Goal: Task Accomplishment & Management: Use online tool/utility

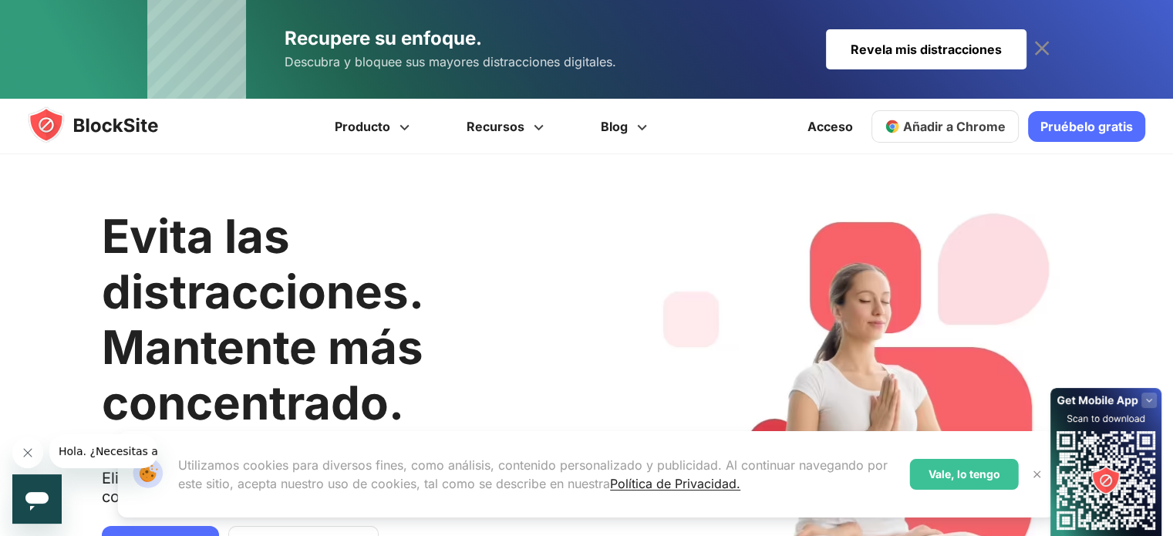
click at [391, 261] on h1 "Evita las distracciones. Mantente más concentrado." at bounding box center [348, 319] width 492 height 222
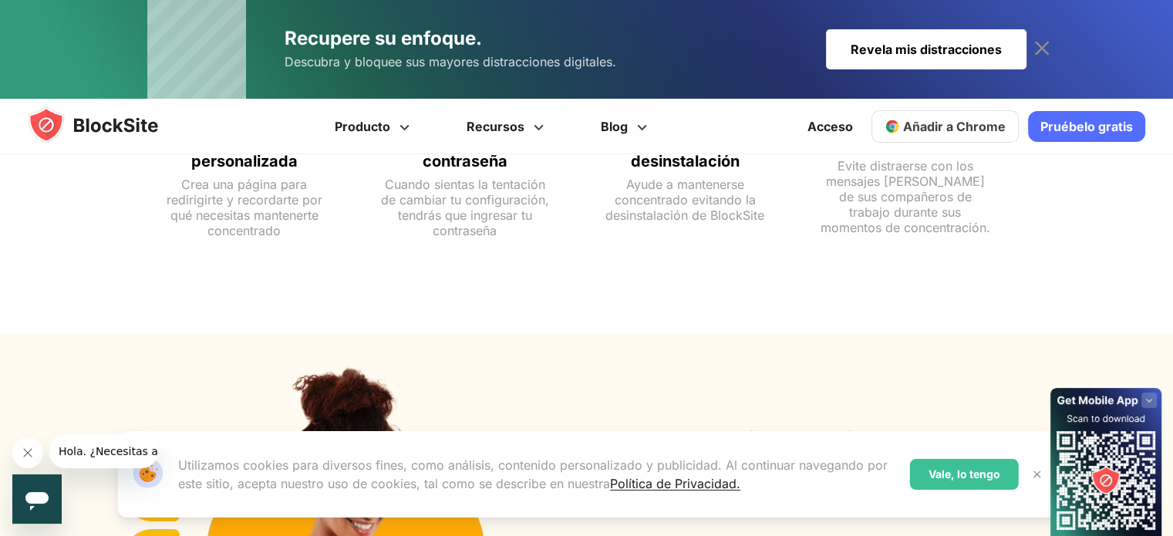
scroll to position [1402, 0]
click at [991, 116] on link "Añadir a Chrome" at bounding box center [944, 126] width 147 height 32
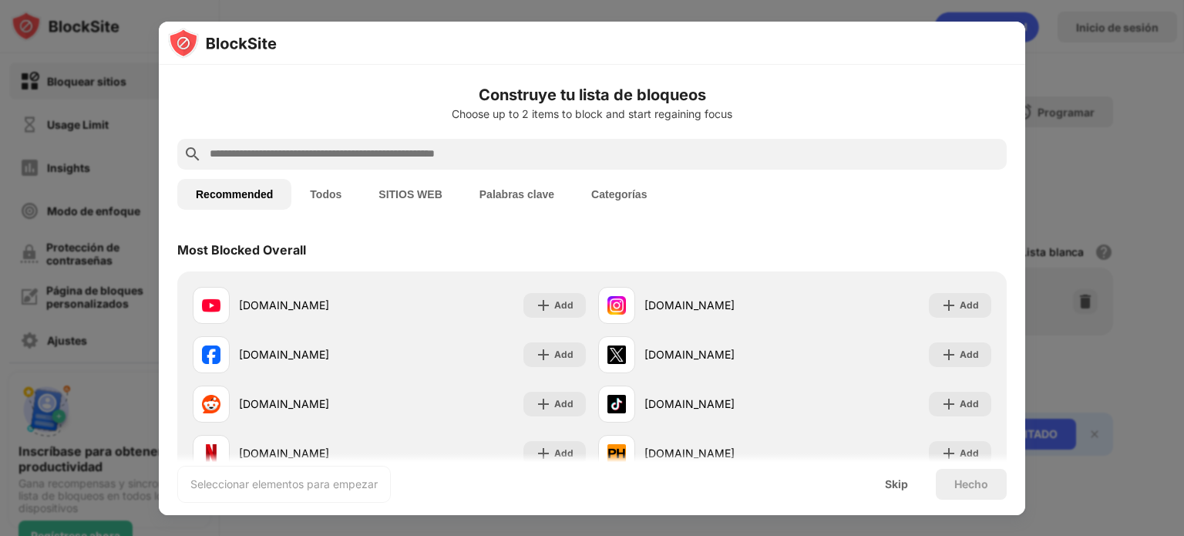
click at [409, 198] on button "SITIOS WEB" at bounding box center [410, 194] width 100 height 31
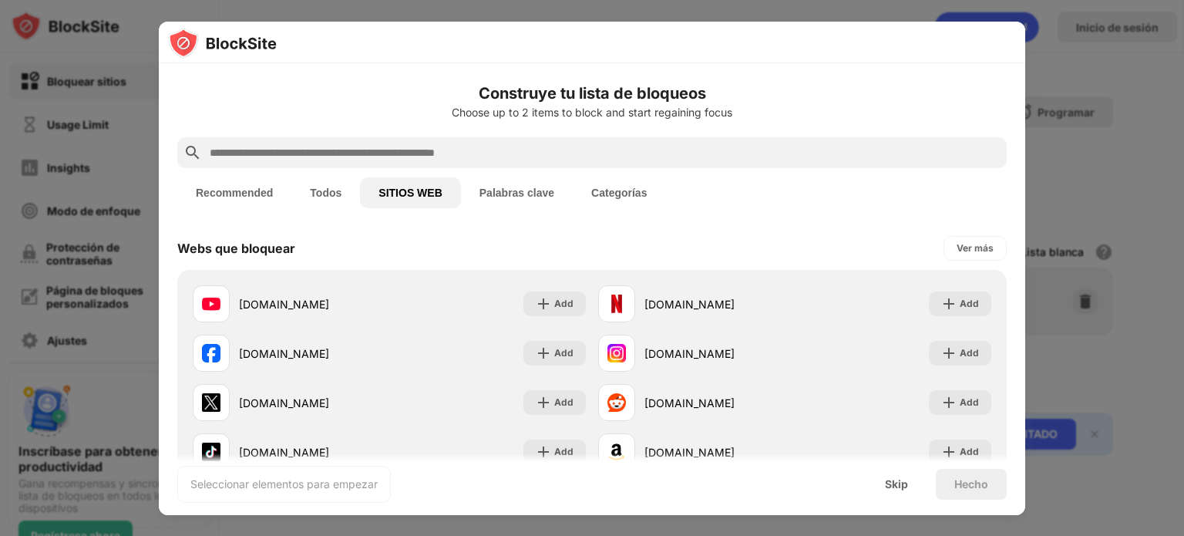
click at [492, 157] on input "text" at bounding box center [604, 152] width 793 height 19
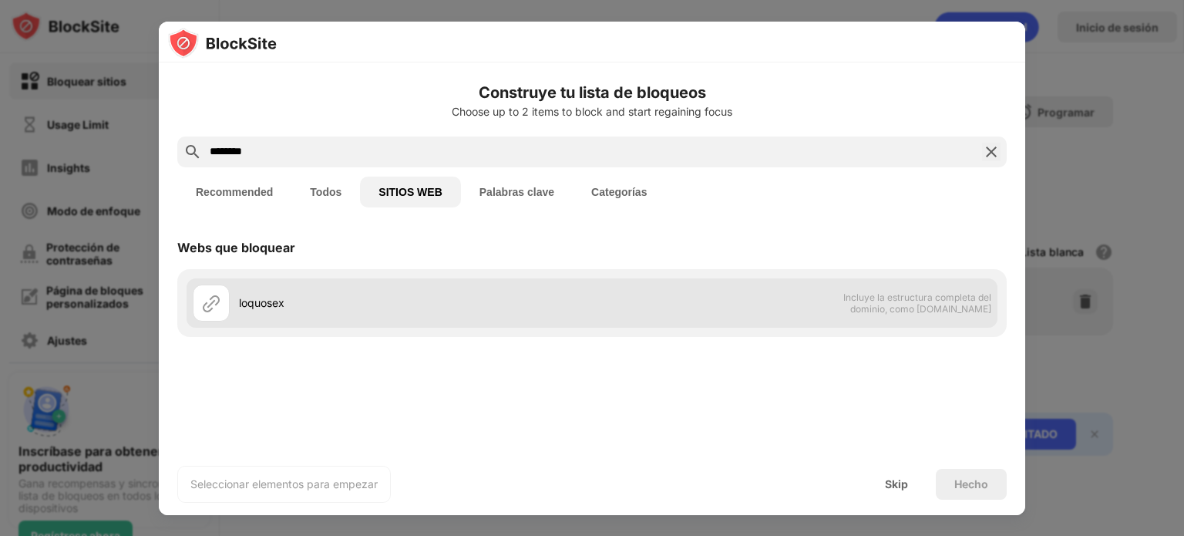
type input "********"
click at [358, 301] on div "loquosex" at bounding box center [415, 303] width 353 height 16
click at [941, 314] on span "Incluye la estructura completa del dominio, como dominio.com" at bounding box center [912, 302] width 159 height 23
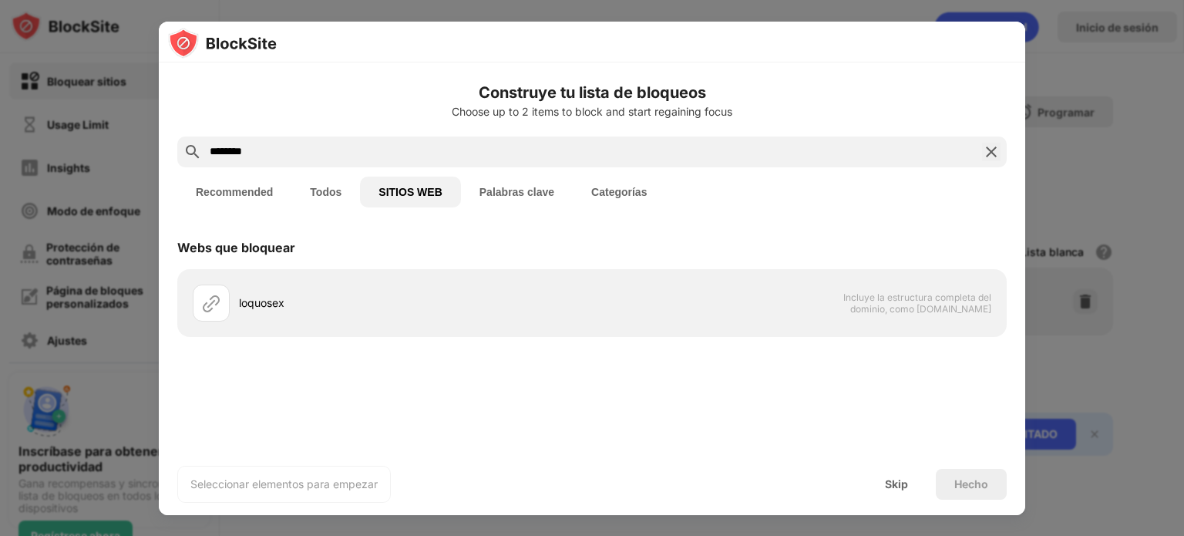
click at [1134, 180] on div at bounding box center [592, 268] width 1184 height 536
click at [989, 145] on img at bounding box center [991, 152] width 19 height 19
